Goal: Complete application form

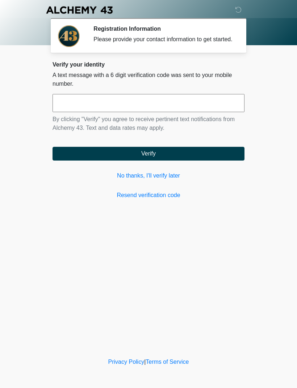
click at [220, 105] on input "text" at bounding box center [148, 103] width 192 height 18
type input "******"
click at [219, 157] on button "Verify" at bounding box center [148, 154] width 192 height 14
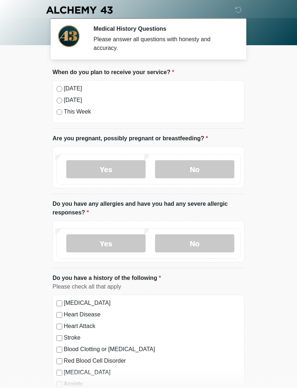
click at [71, 90] on label "Today" at bounding box center [152, 88] width 177 height 9
click at [200, 168] on label "No" at bounding box center [194, 169] width 79 height 18
click at [197, 241] on label "No" at bounding box center [194, 243] width 79 height 18
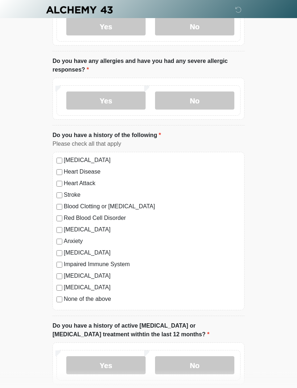
scroll to position [146, 0]
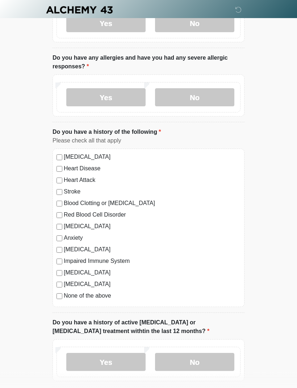
click at [99, 296] on label "None of the above" at bounding box center [152, 296] width 177 height 9
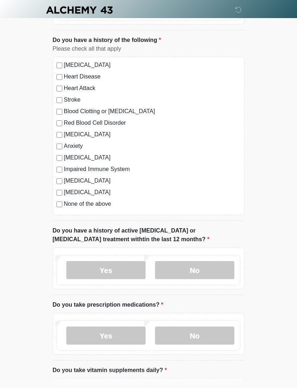
scroll to position [238, 0]
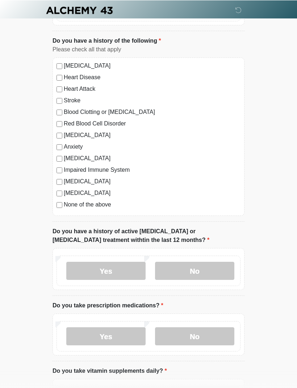
click at [182, 267] on label "No" at bounding box center [194, 271] width 79 height 18
click at [189, 341] on label "No" at bounding box center [194, 337] width 79 height 18
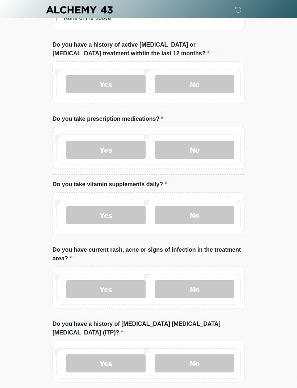
click at [221, 216] on label "No" at bounding box center [194, 216] width 79 height 18
click at [195, 289] on label "No" at bounding box center [194, 289] width 79 height 18
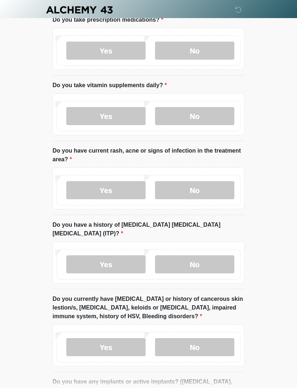
scroll to position [523, 0]
click at [221, 255] on label "No" at bounding box center [194, 264] width 79 height 18
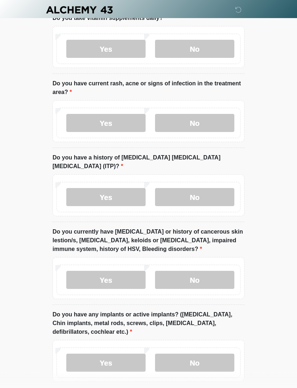
scroll to position [591, 0]
click at [216, 271] on label "No" at bounding box center [194, 280] width 79 height 18
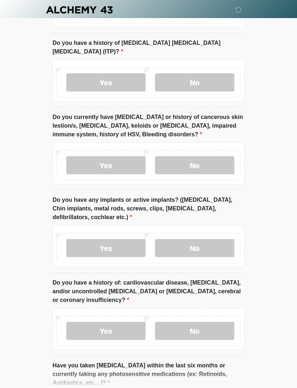
scroll to position [711, 0]
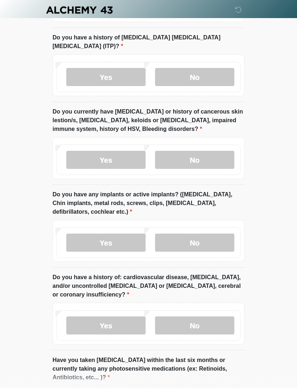
click at [223, 234] on label "No" at bounding box center [194, 243] width 79 height 18
click at [127, 234] on label "Yes" at bounding box center [105, 243] width 79 height 18
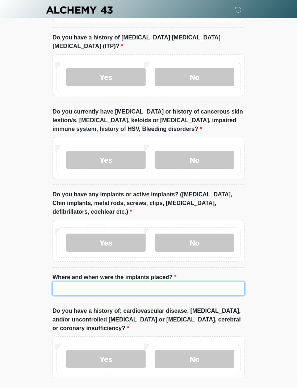
click at [214, 282] on input "Where and when were the implants placed?" at bounding box center [148, 289] width 192 height 14
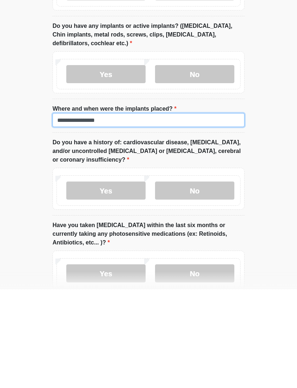
scroll to position [781, 0]
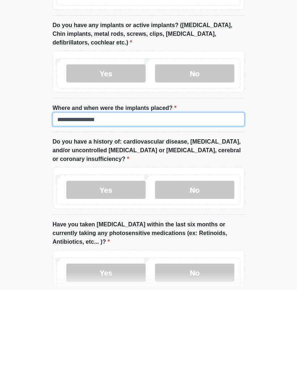
type input "**********"
click at [217, 280] on label "No" at bounding box center [194, 289] width 79 height 18
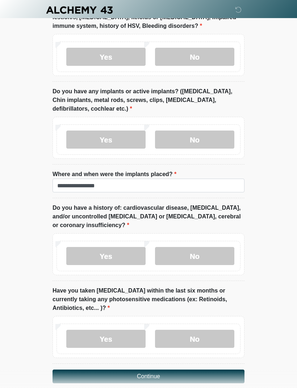
click at [121, 336] on label "Yes" at bounding box center [105, 339] width 79 height 18
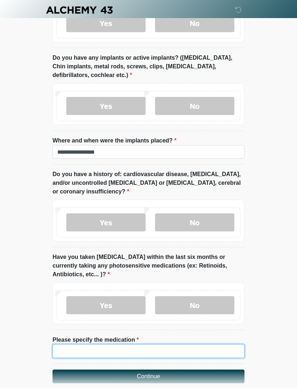
click at [152, 345] on input "Please specify the medication" at bounding box center [148, 352] width 192 height 14
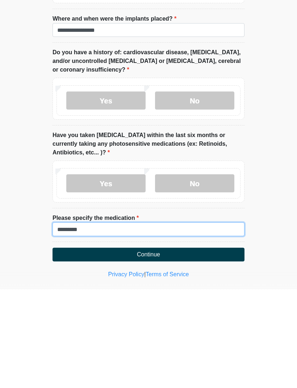
type input "*********"
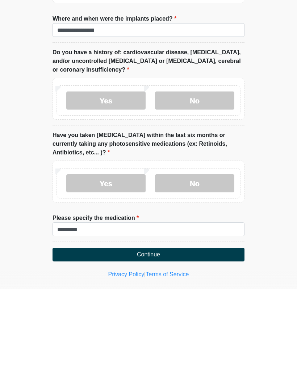
click at [230, 347] on button "Continue" at bounding box center [148, 354] width 192 height 14
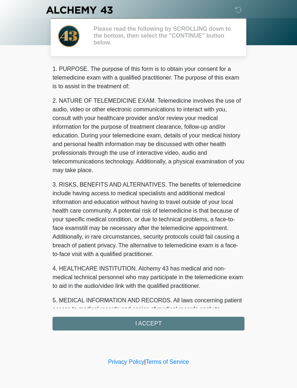
scroll to position [0, 0]
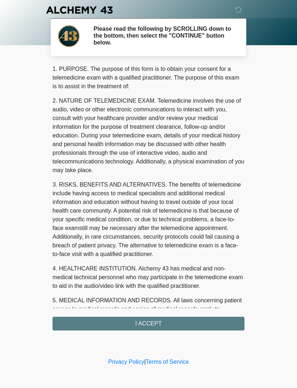
click at [77, 318] on div "1. PURPOSE. The purpose of this form is to obtain your consent for a telemedici…" at bounding box center [148, 198] width 192 height 266
click at [178, 325] on div "1. PURPOSE. The purpose of this form is to obtain your consent for a telemedici…" at bounding box center [148, 198] width 192 height 266
click at [155, 323] on div "1. PURPOSE. The purpose of this form is to obtain your consent for a telemedici…" at bounding box center [148, 198] width 192 height 266
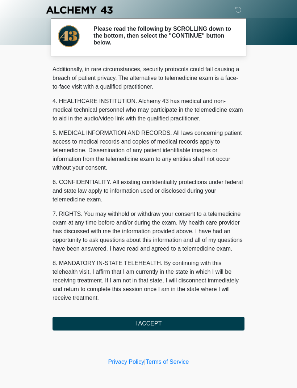
scroll to position [176, 0]
click at [157, 322] on button "I ACCEPT" at bounding box center [148, 324] width 192 height 14
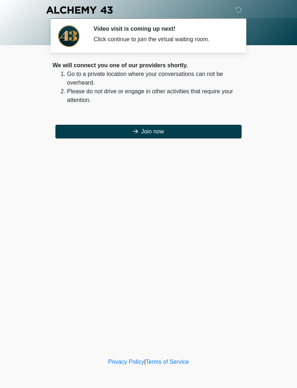
click at [208, 130] on button "Join now" at bounding box center [148, 132] width 186 height 14
